Goal: Task Accomplishment & Management: Manage account settings

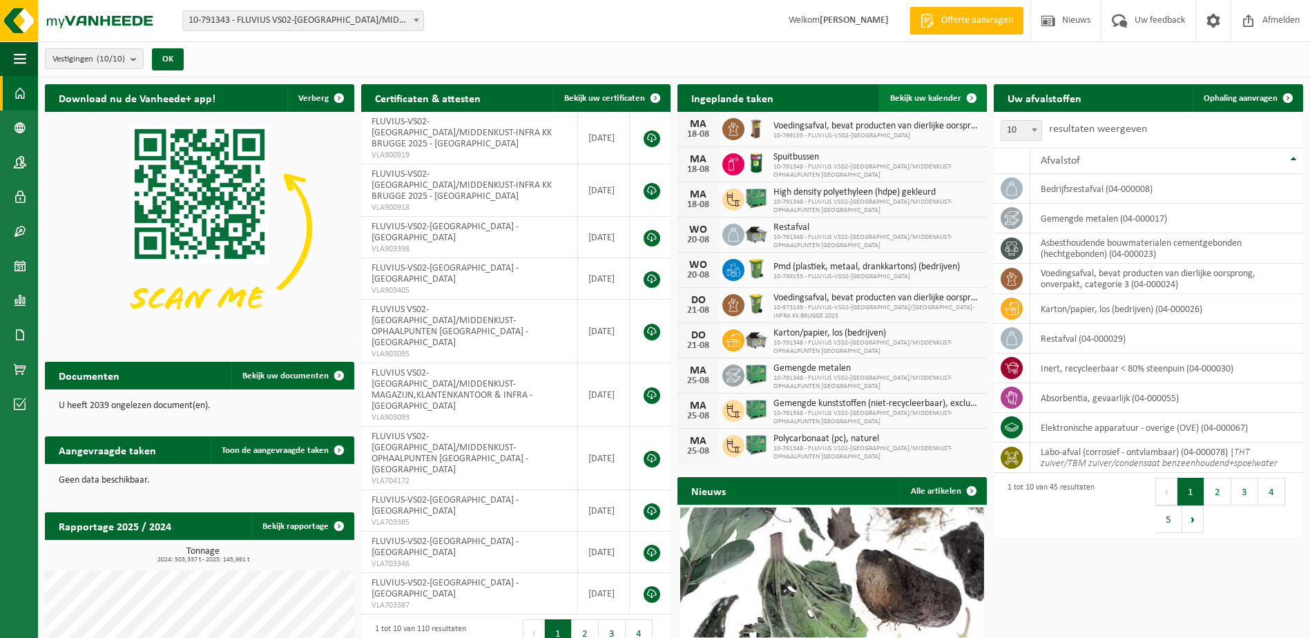
click at [961, 98] on span at bounding box center [972, 98] width 28 height 28
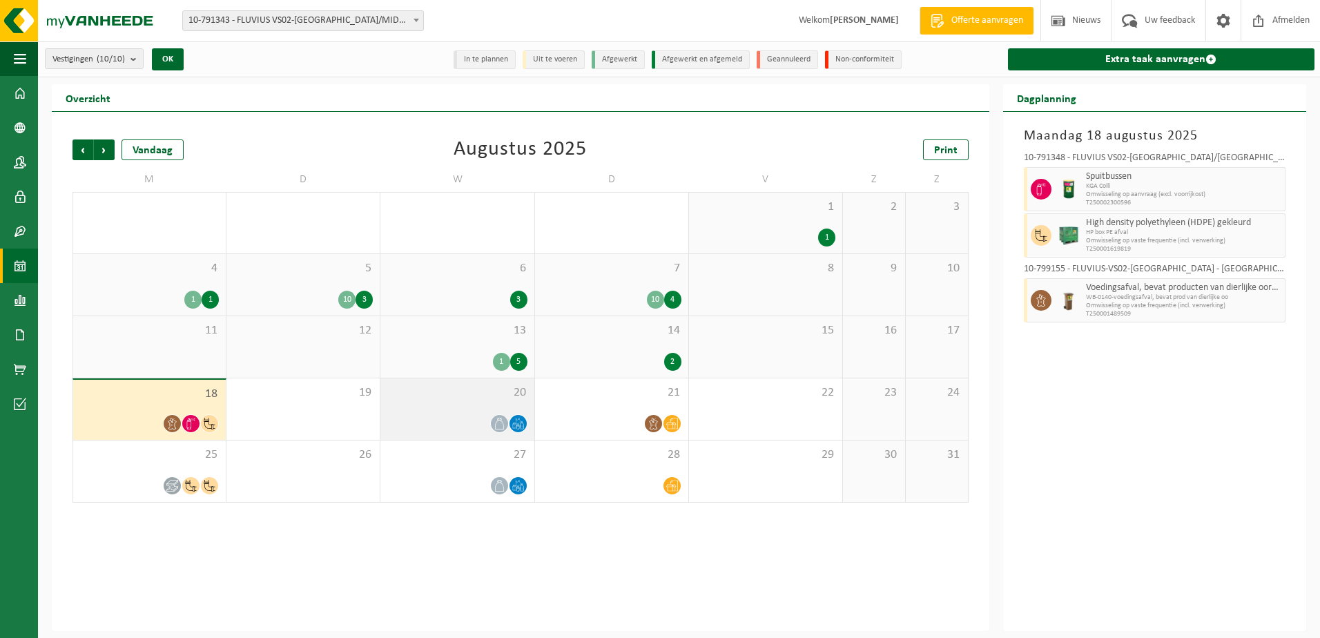
click at [459, 420] on div at bounding box center [456, 423] width 139 height 19
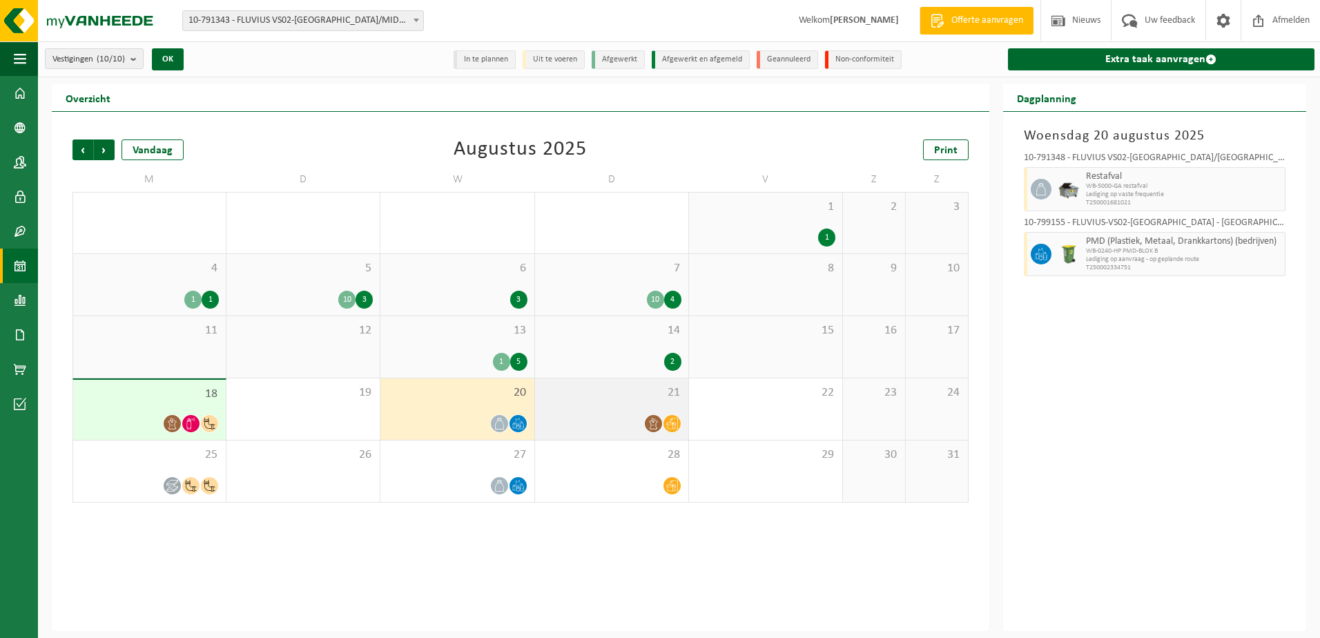
click at [622, 403] on div "21" at bounding box center [611, 408] width 153 height 61
